Goal: Information Seeking & Learning: Learn about a topic

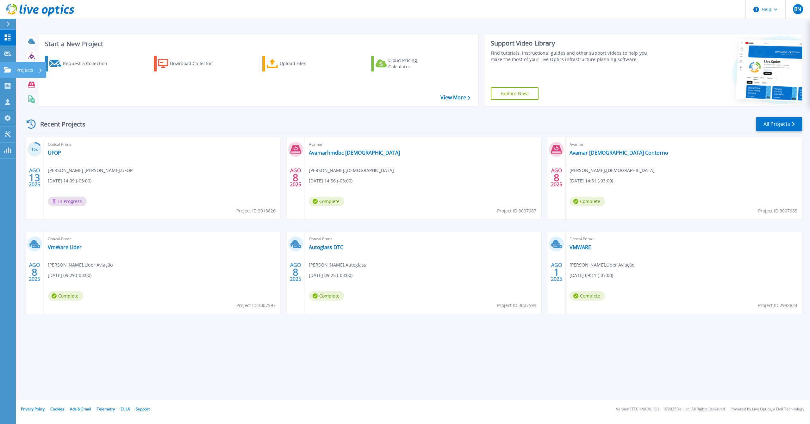
click at [9, 69] on icon at bounding box center [8, 69] width 8 height 5
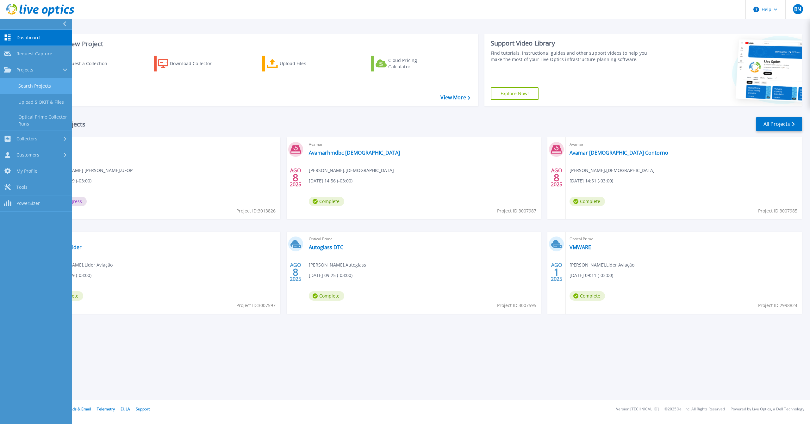
click at [24, 85] on link "Search Projects" at bounding box center [36, 86] width 72 height 16
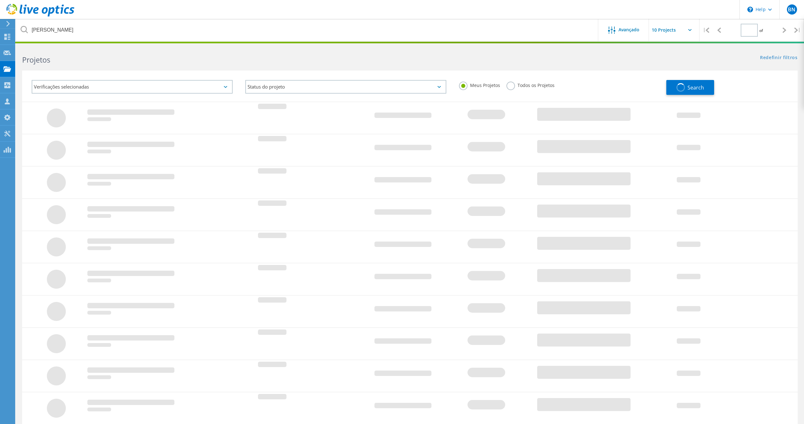
type input "1"
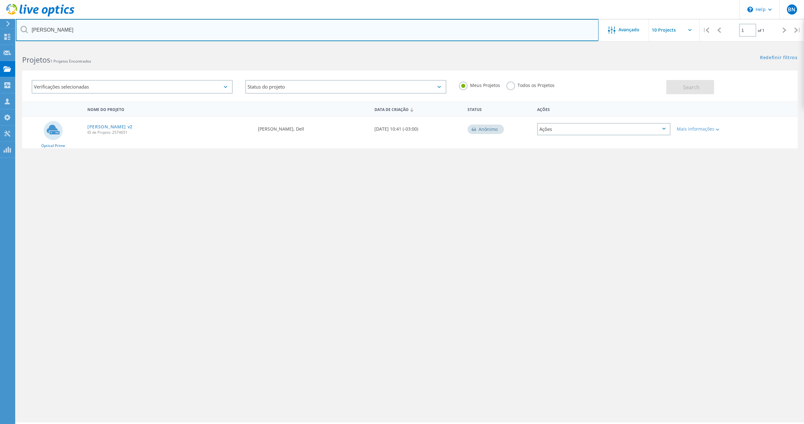
click at [96, 30] on input "[PERSON_NAME]" at bounding box center [307, 30] width 583 height 22
type input "materdei"
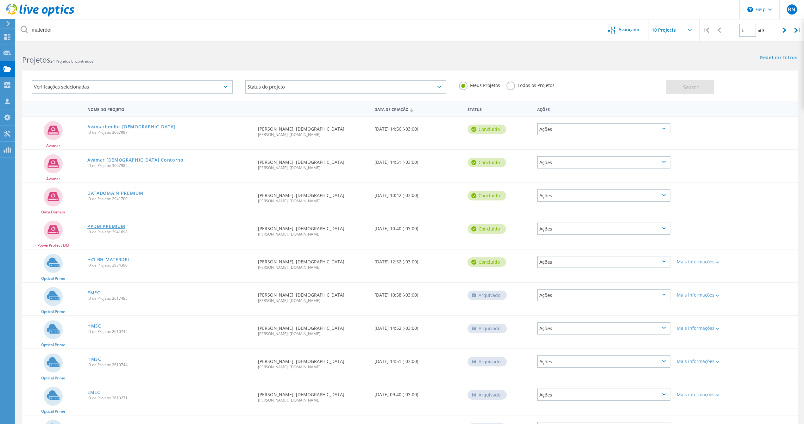
click at [109, 226] on link "PPDM PREMIUM" at bounding box center [106, 226] width 38 height 4
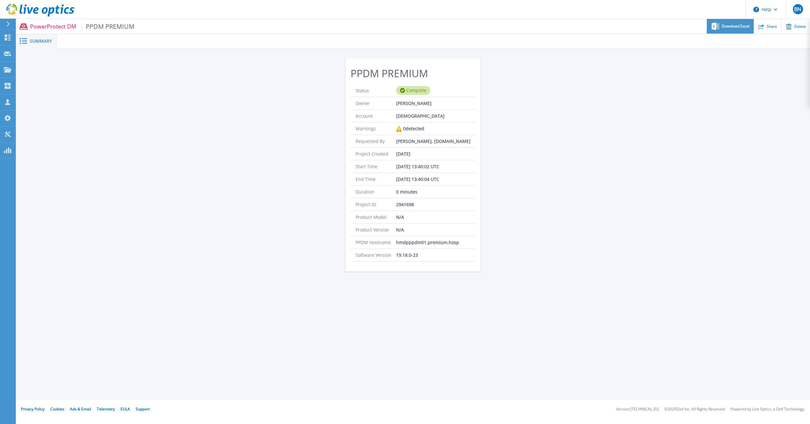
click at [732, 25] on span "Download Excel" at bounding box center [736, 26] width 28 height 4
click at [107, 24] on span "PPDM PREMIUM" at bounding box center [107, 26] width 53 height 7
click at [5, 69] on icon at bounding box center [8, 69] width 8 height 5
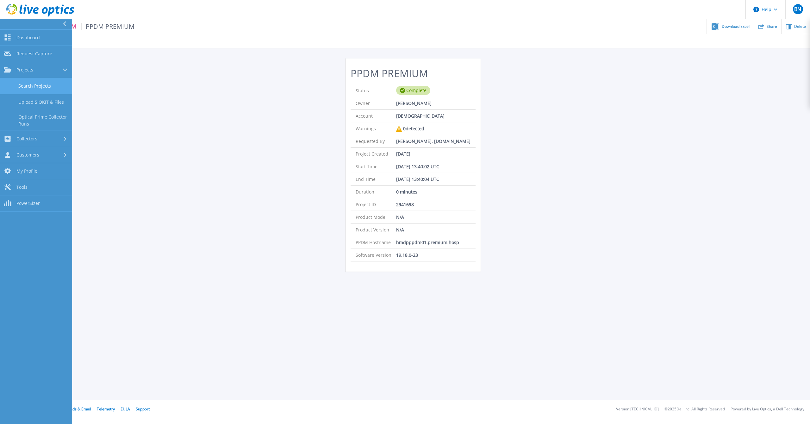
click at [28, 86] on link "Search Projects" at bounding box center [36, 86] width 72 height 16
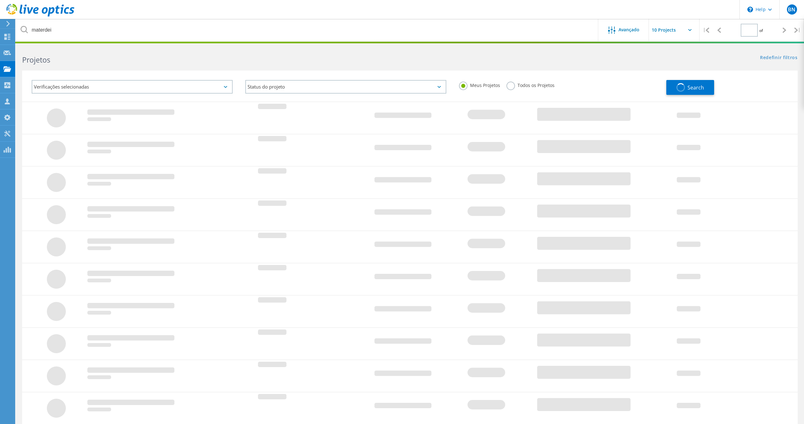
type input "1"
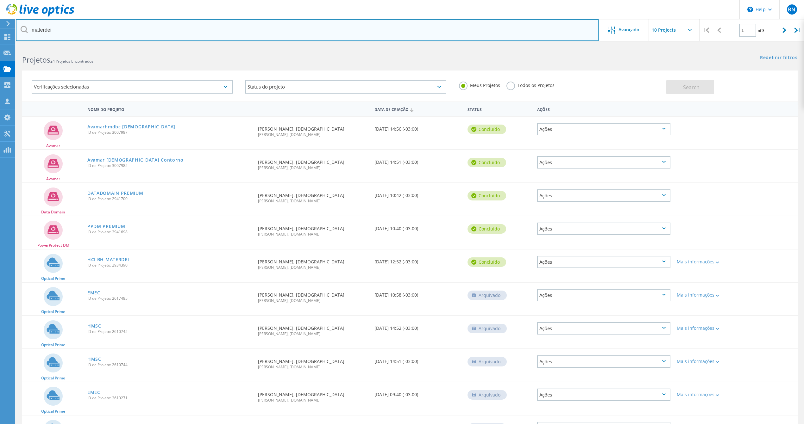
click at [93, 32] on input "materdei" at bounding box center [307, 30] width 583 height 22
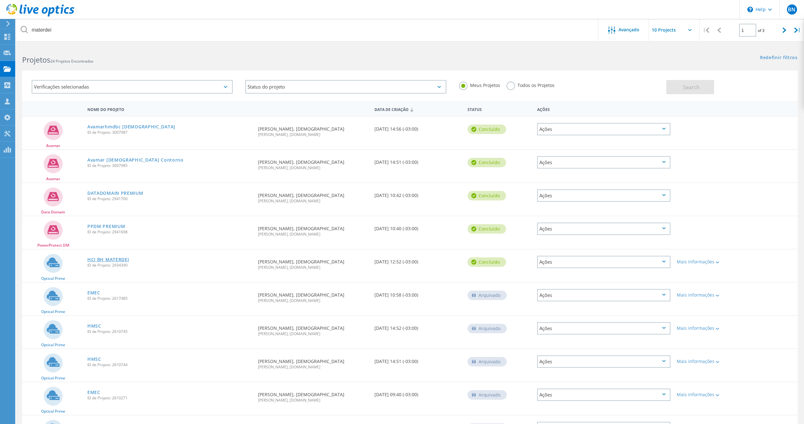
click at [112, 259] on link "HCI BH MATERDEI" at bounding box center [108, 260] width 42 height 4
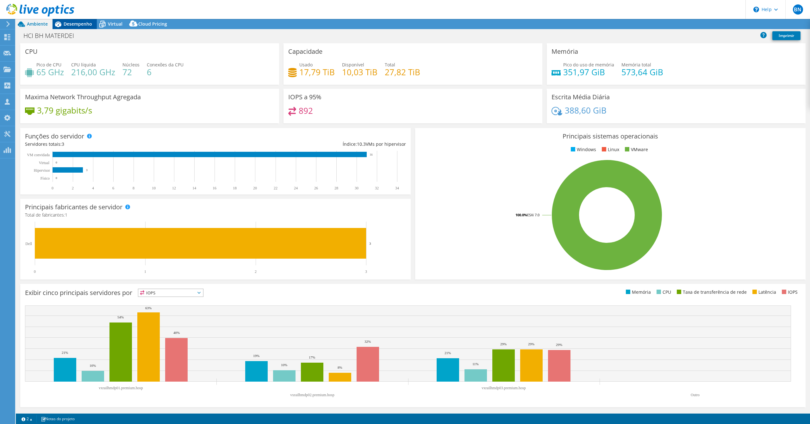
click at [77, 24] on span "Desempenho" at bounding box center [78, 24] width 28 height 6
select select "USD"
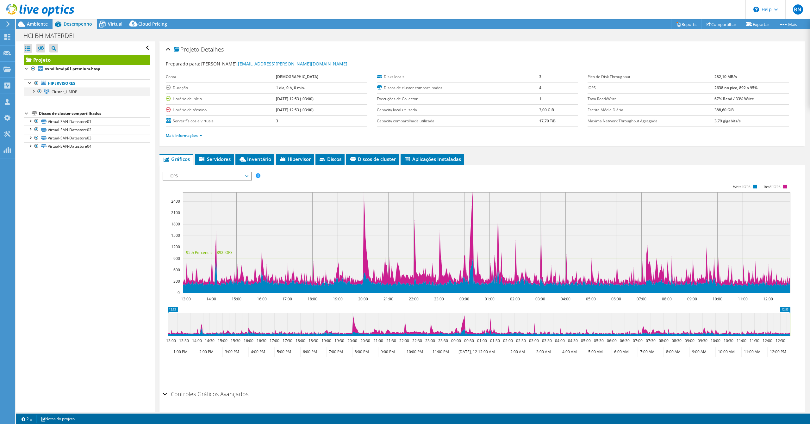
click at [32, 92] on div at bounding box center [33, 91] width 6 height 6
click at [32, 23] on span "Ambiente" at bounding box center [37, 24] width 21 height 6
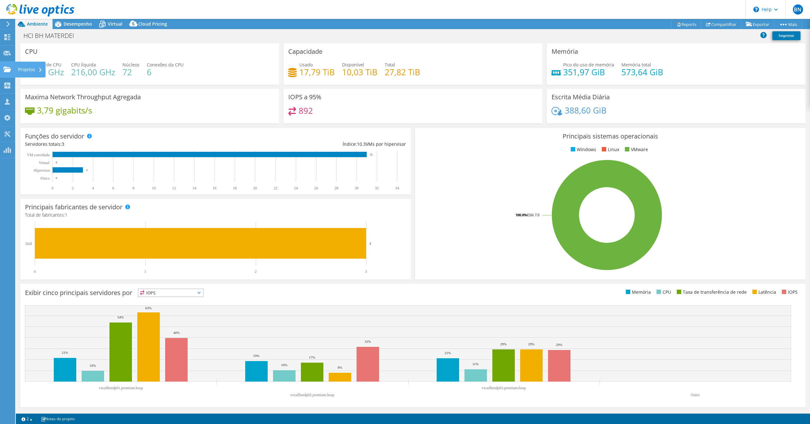
click at [5, 72] on div at bounding box center [7, 70] width 8 height 7
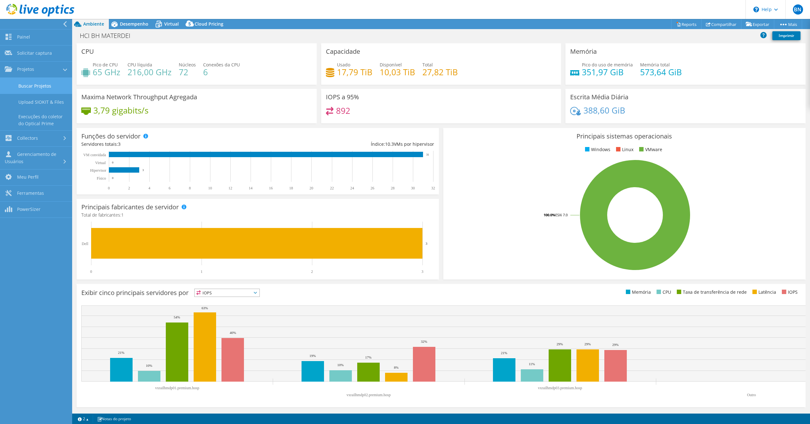
click at [32, 86] on link "Buscar Projetos" at bounding box center [36, 86] width 72 height 16
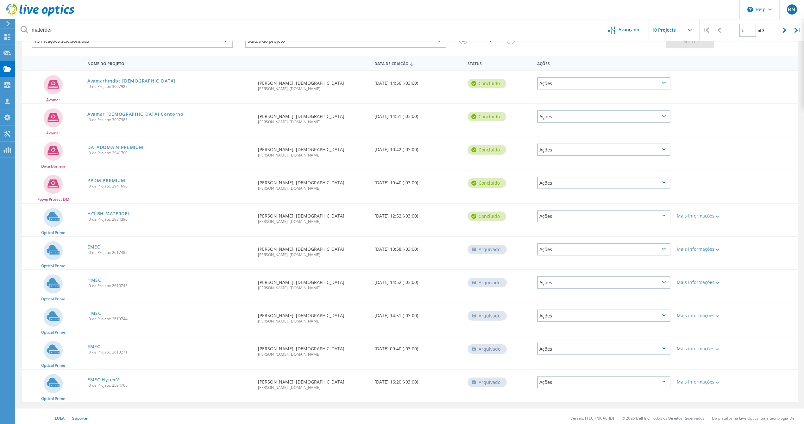
scroll to position [47, 0]
click at [782, 28] on icon at bounding box center [784, 30] width 4 height 5
type input "2"
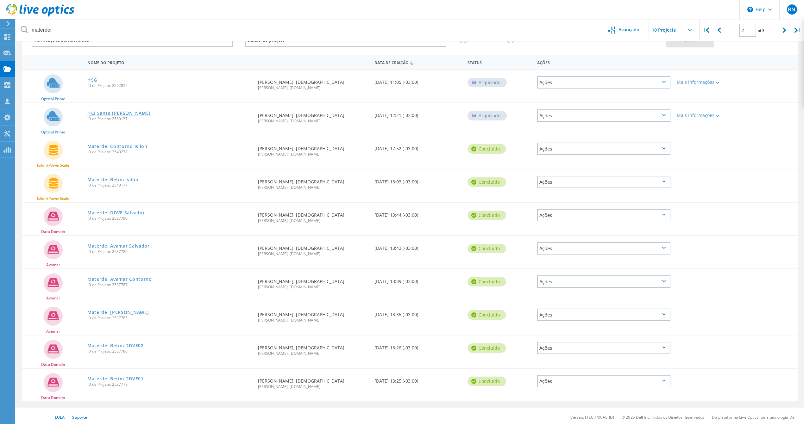
click at [107, 113] on link "HCI Santa Genoveva" at bounding box center [118, 113] width 63 height 4
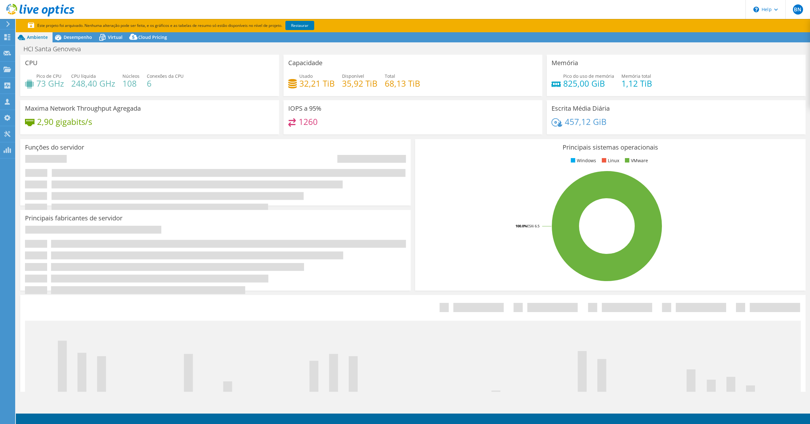
click at [75, 31] on section "Este projeto foi arquivado. Nenhuma alteração pode ser feita, e os gráficos e a…" at bounding box center [413, 25] width 794 height 13
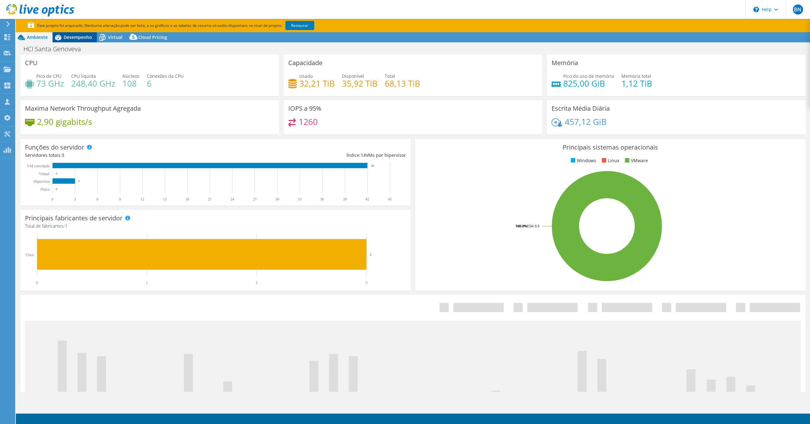
click at [76, 36] on span "Desempenho" at bounding box center [78, 37] width 28 height 6
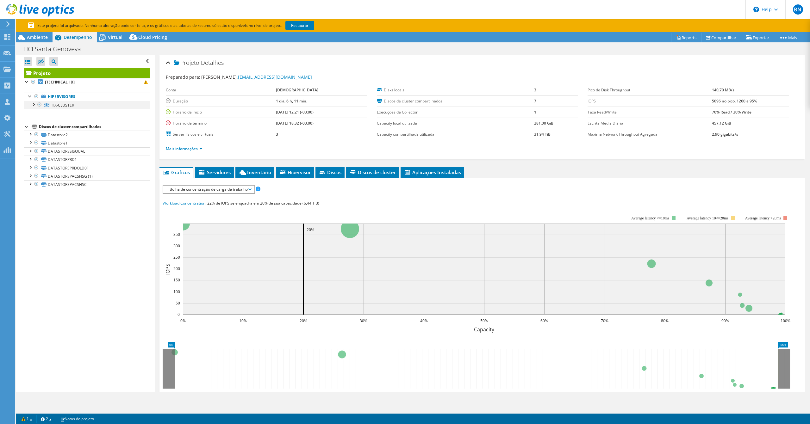
click at [33, 105] on div at bounding box center [33, 104] width 6 height 6
click at [3, 70] on icon at bounding box center [7, 69] width 8 height 6
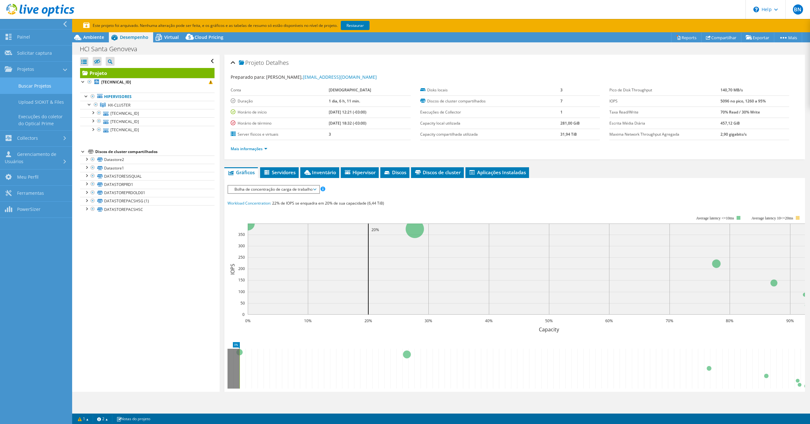
click at [27, 89] on link "Buscar Projetos" at bounding box center [36, 86] width 72 height 16
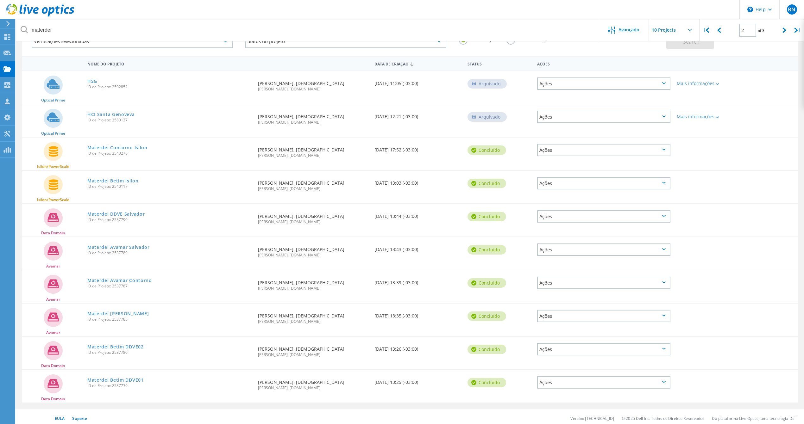
scroll to position [47, 0]
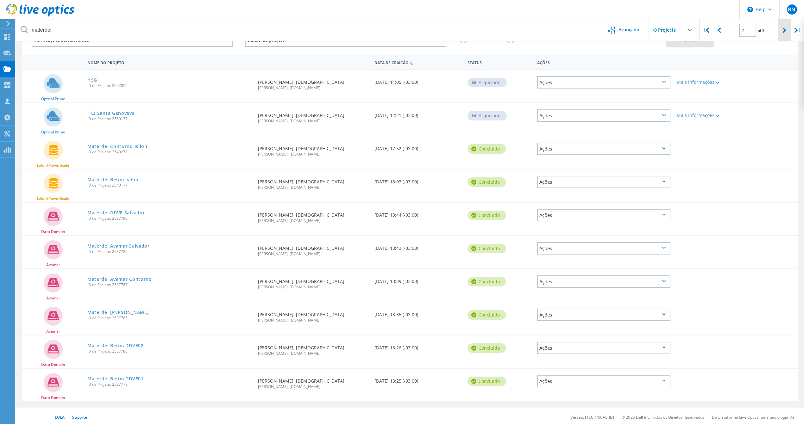
click at [780, 29] on div at bounding box center [784, 30] width 13 height 22
type input "3"
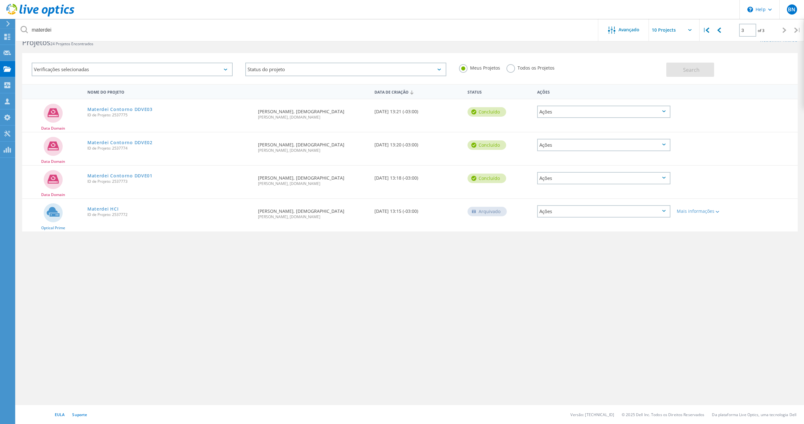
scroll to position [17, 0]
click at [100, 208] on link "Materdei HCI" at bounding box center [102, 209] width 31 height 4
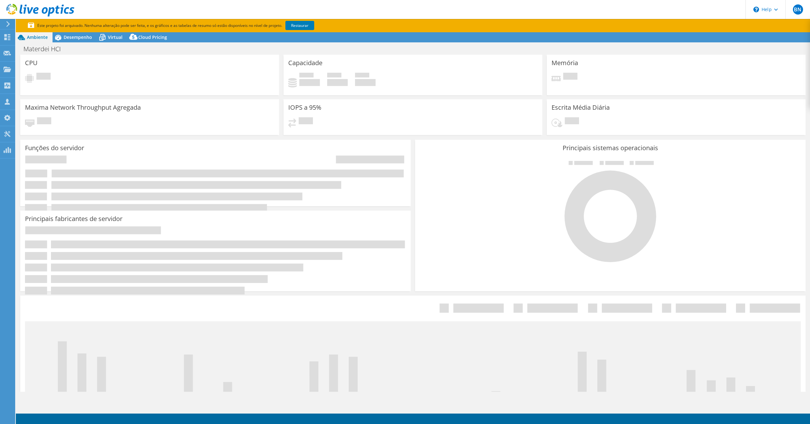
select select "SouthAmerica"
select select "USD"
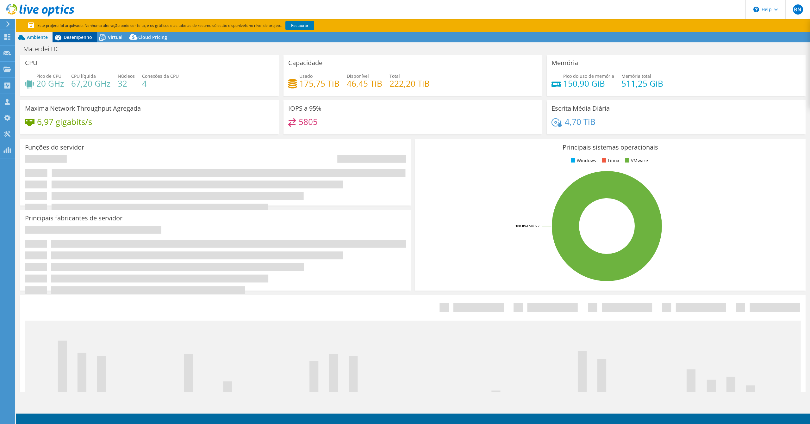
click at [77, 38] on span "Desempenho" at bounding box center [78, 37] width 28 height 6
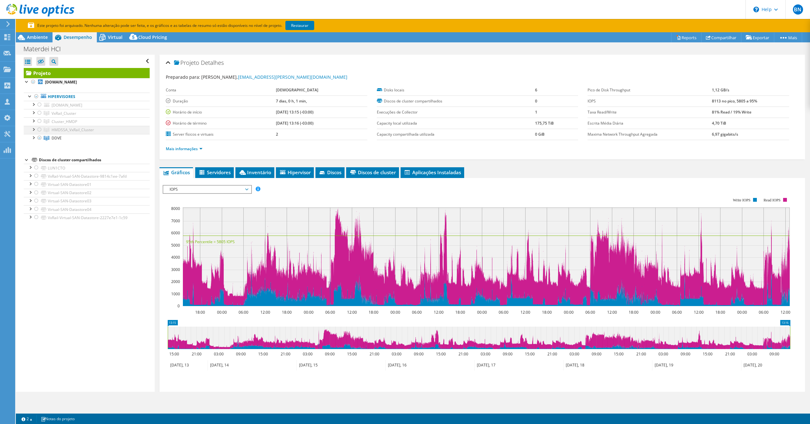
click at [40, 130] on div at bounding box center [39, 130] width 6 height 8
click at [63, 116] on span "HMDSSA_VxRail_Cluster" at bounding box center [64, 113] width 25 height 5
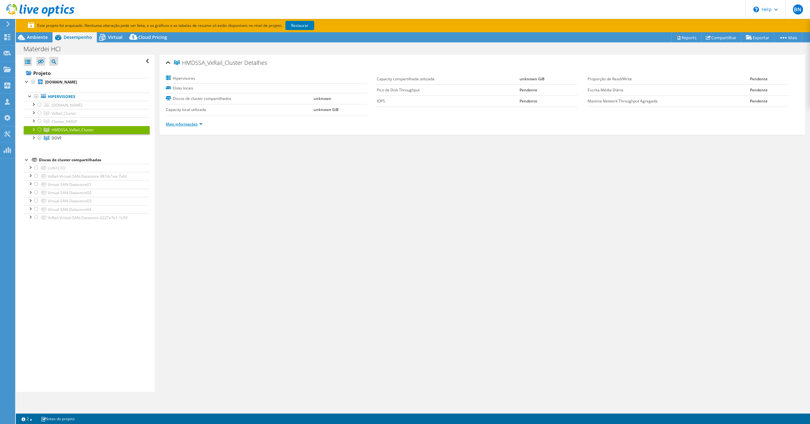
click at [199, 122] on link "Mais informações" at bounding box center [184, 124] width 37 height 5
click at [80, 131] on span "HMDSSA_VxRail_Cluster" at bounding box center [73, 129] width 42 height 5
click at [300, 27] on link "Restaurar" at bounding box center [299, 25] width 29 height 9
click at [32, 131] on div at bounding box center [33, 129] width 6 height 6
click at [37, 139] on div at bounding box center [36, 137] width 6 height 6
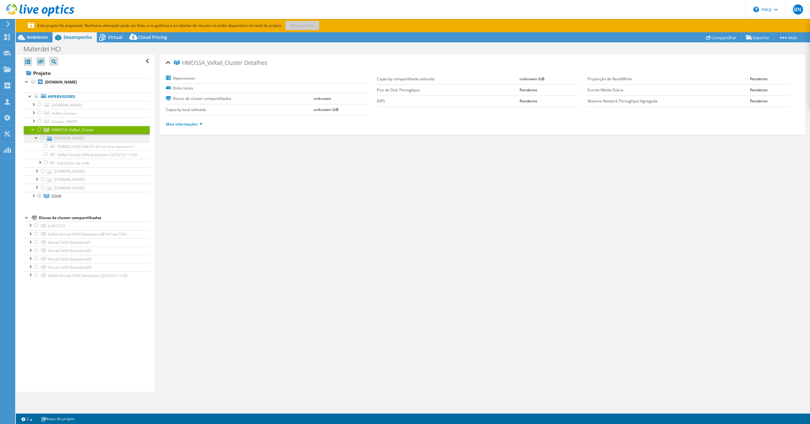
click at [37, 139] on div at bounding box center [36, 137] width 6 height 6
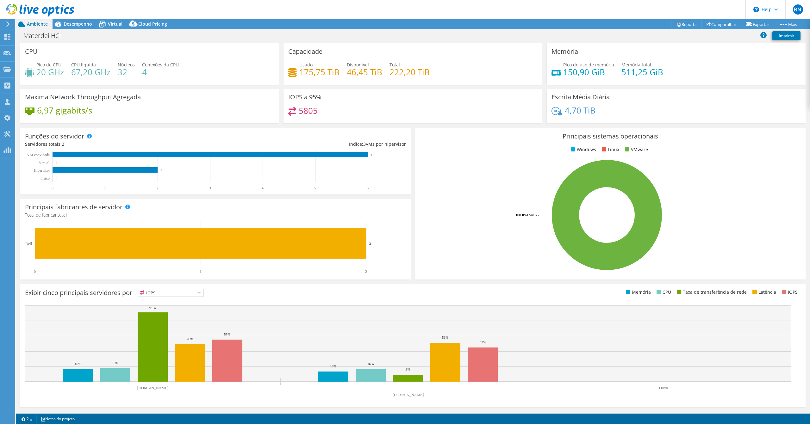
select select "SouthAmerica"
select select "USD"
